Goal: Find specific page/section: Find specific page/section

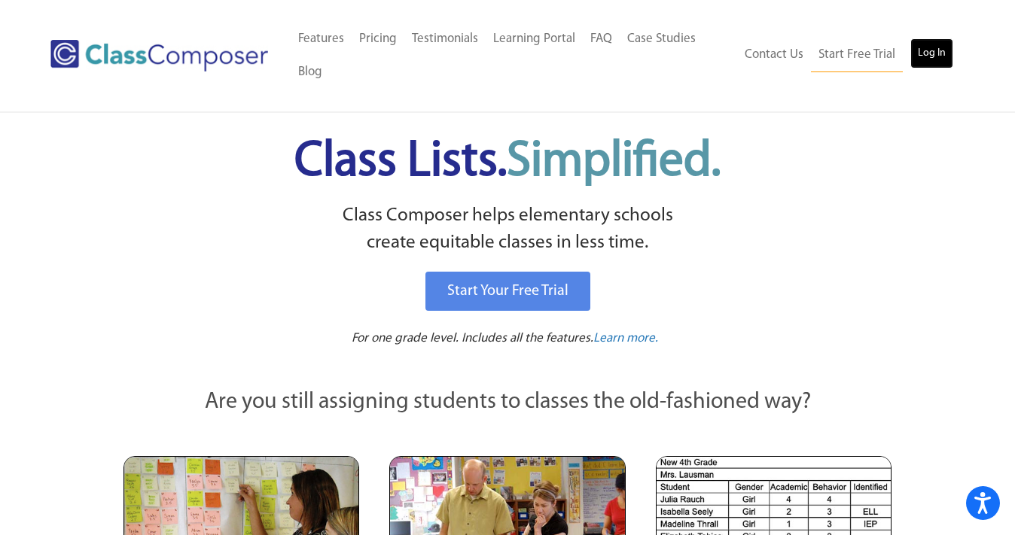
click at [930, 38] on link "Log In" at bounding box center [931, 53] width 43 height 30
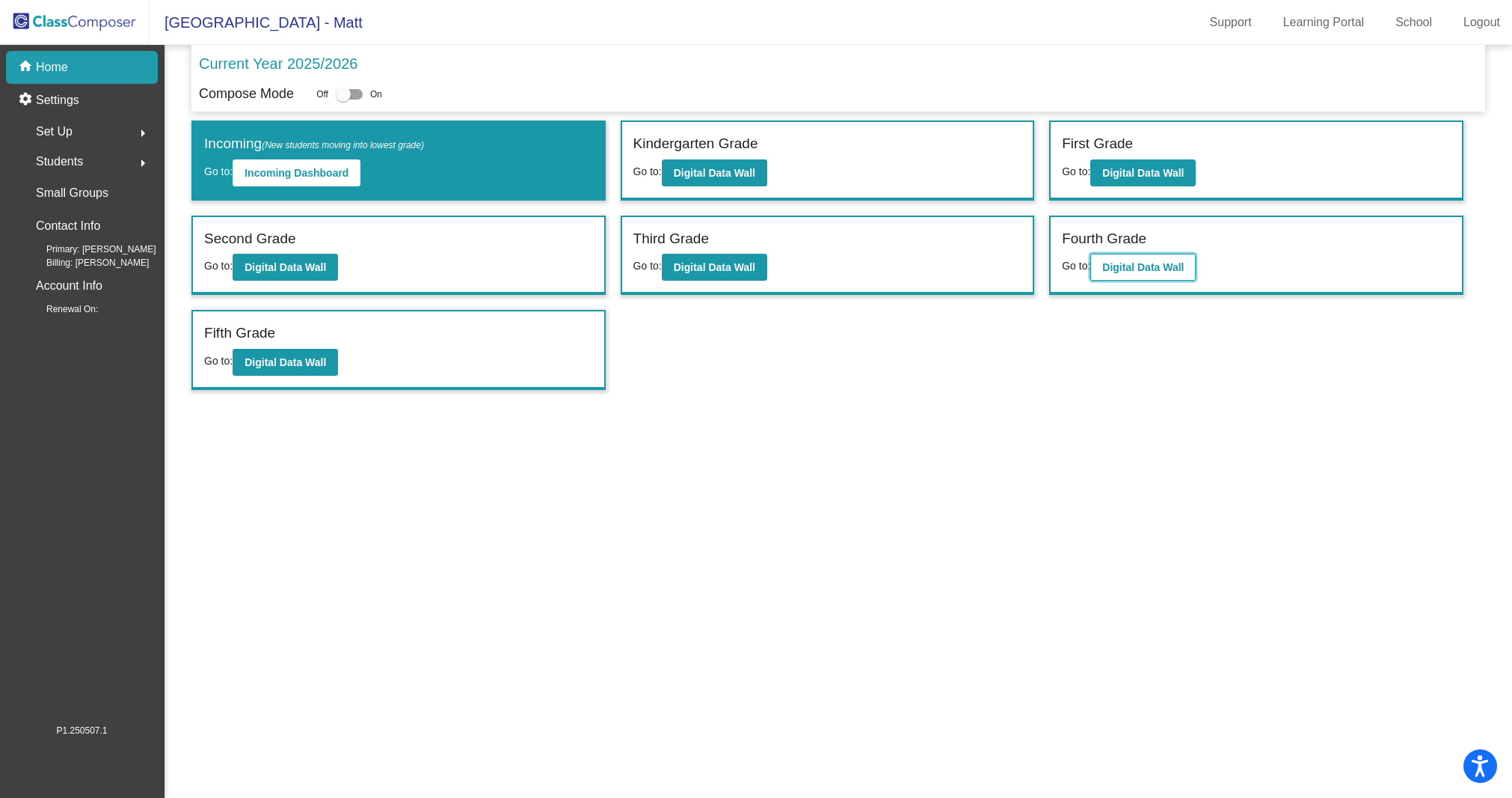
click at [1150, 261] on b "Digital Data Wall" at bounding box center [1143, 267] width 81 height 12
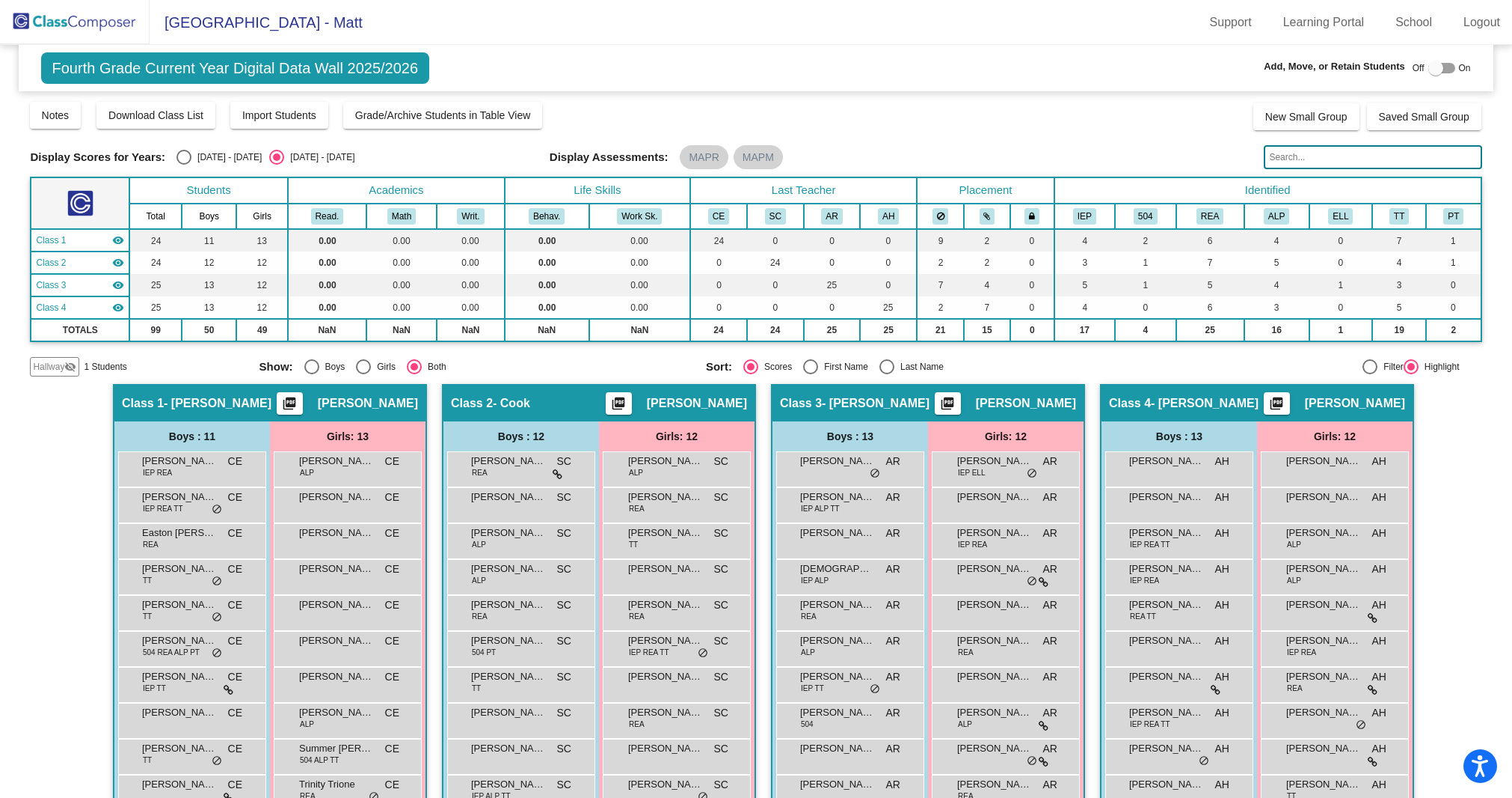
scroll to position [141, 0]
